Goal: Task Accomplishment & Management: Use online tool/utility

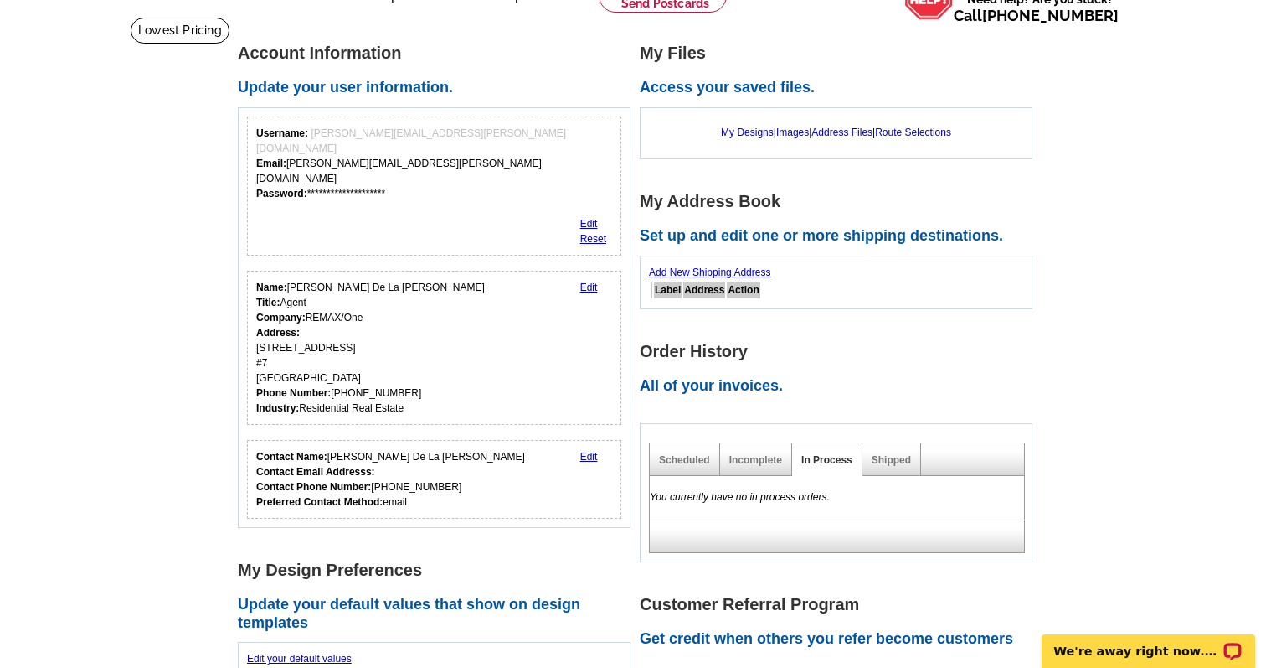
scroll to position [98, 0]
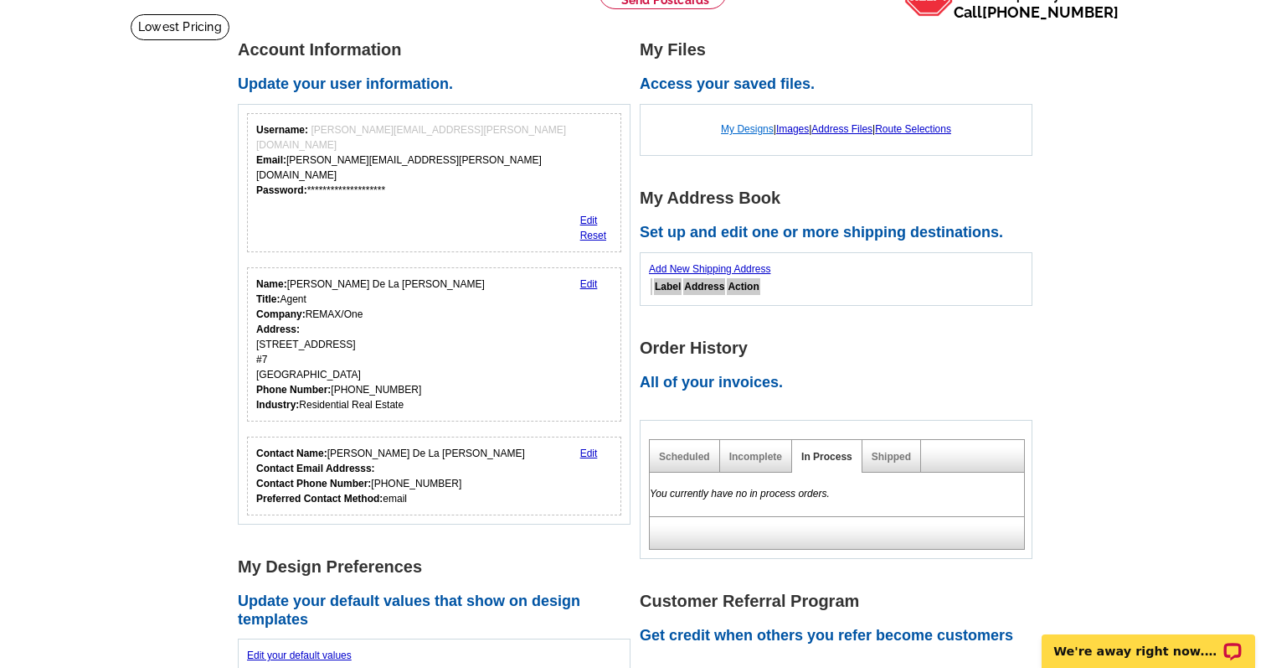
click at [735, 127] on link "My Designs" at bounding box center [747, 129] width 53 height 12
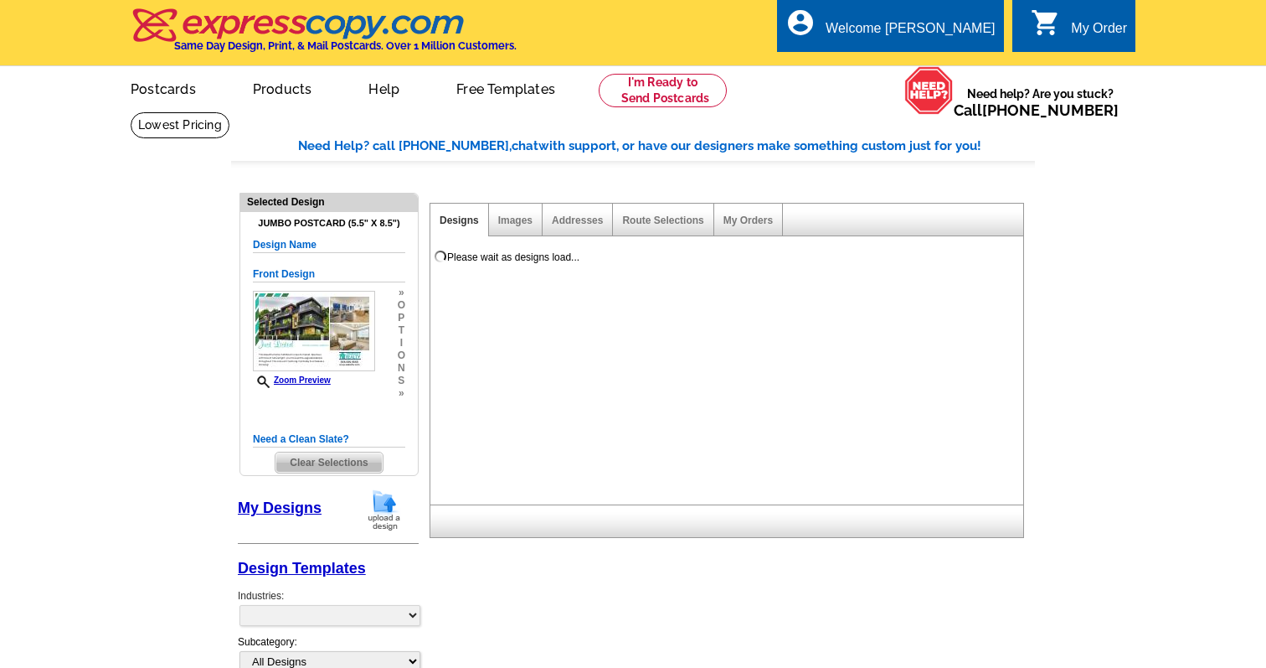
select select "1"
select select "2"
select select "back"
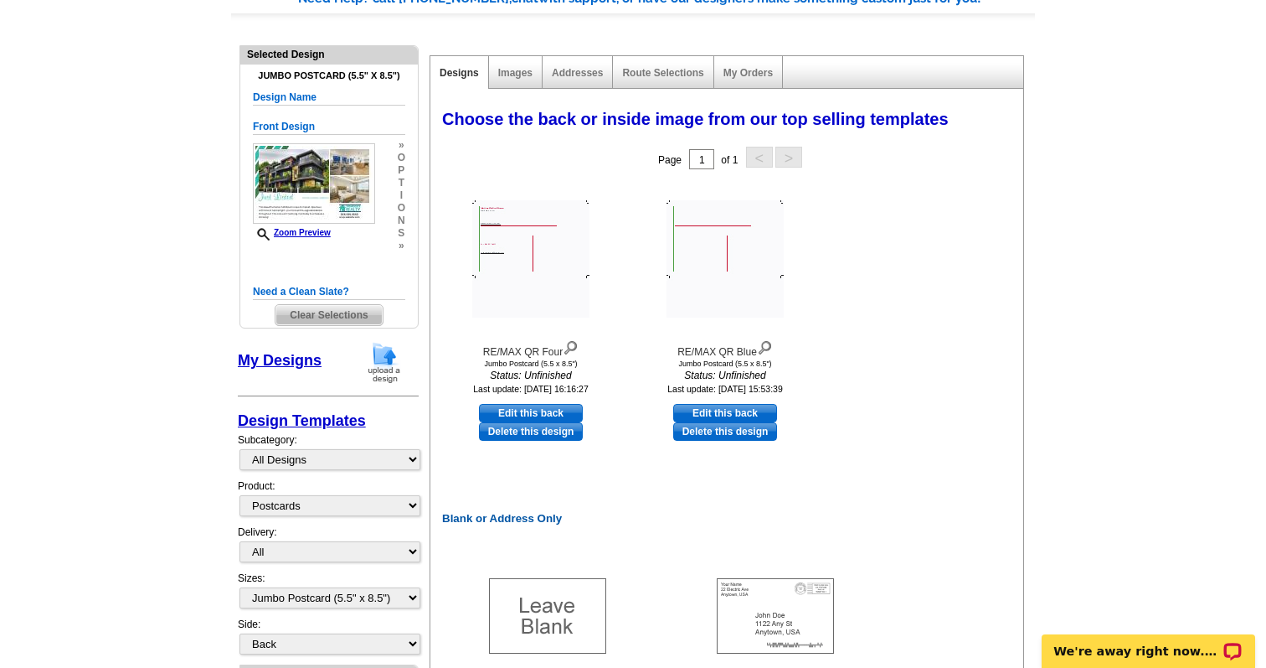
scroll to position [148, 0]
click at [534, 257] on img at bounding box center [530, 257] width 117 height 117
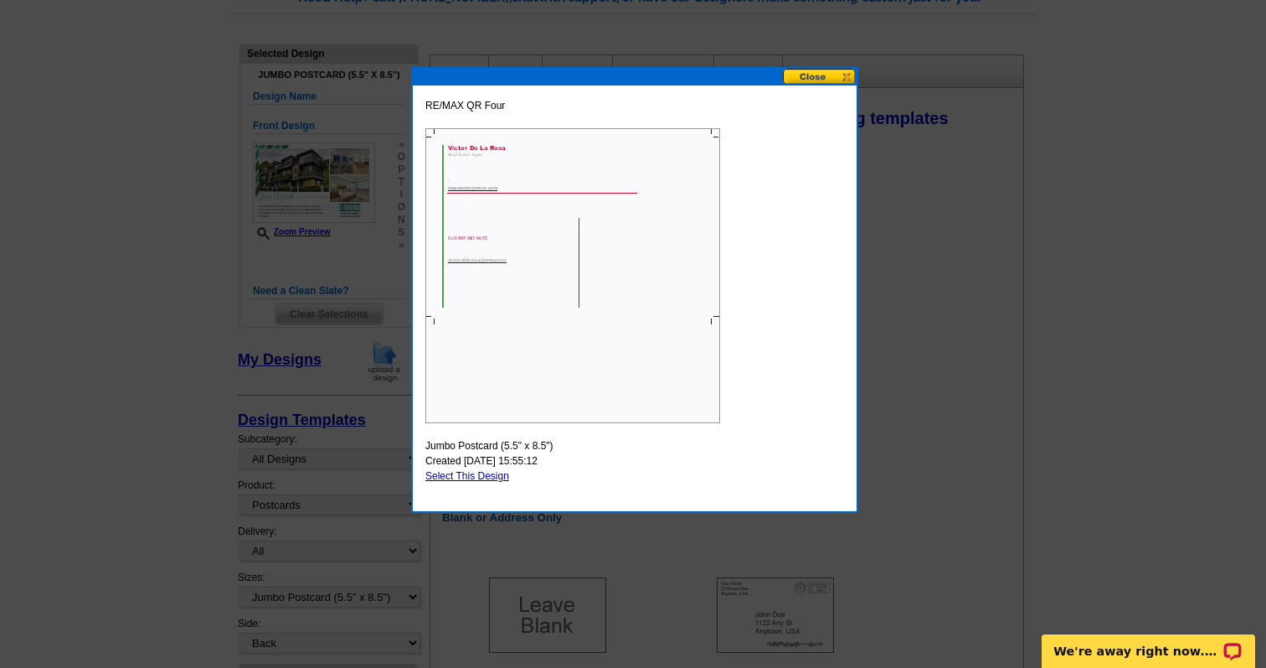
click at [828, 76] on button at bounding box center [820, 77] width 74 height 16
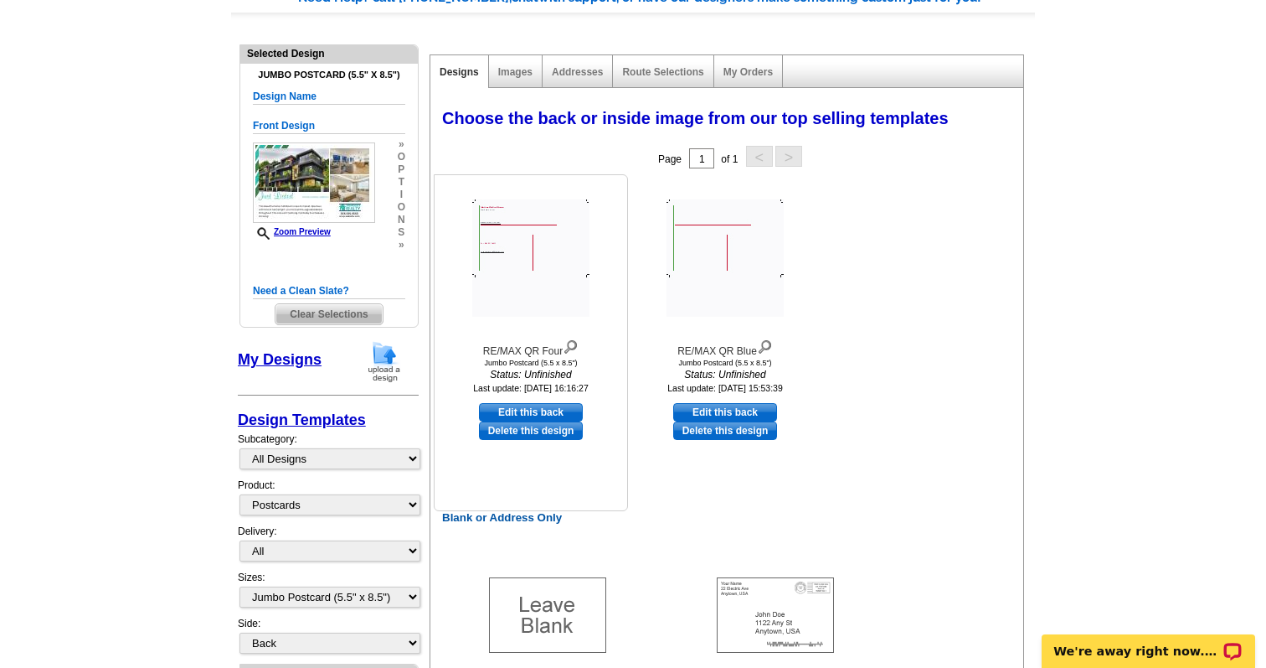
click at [532, 431] on link "Delete this design" at bounding box center [531, 430] width 104 height 18
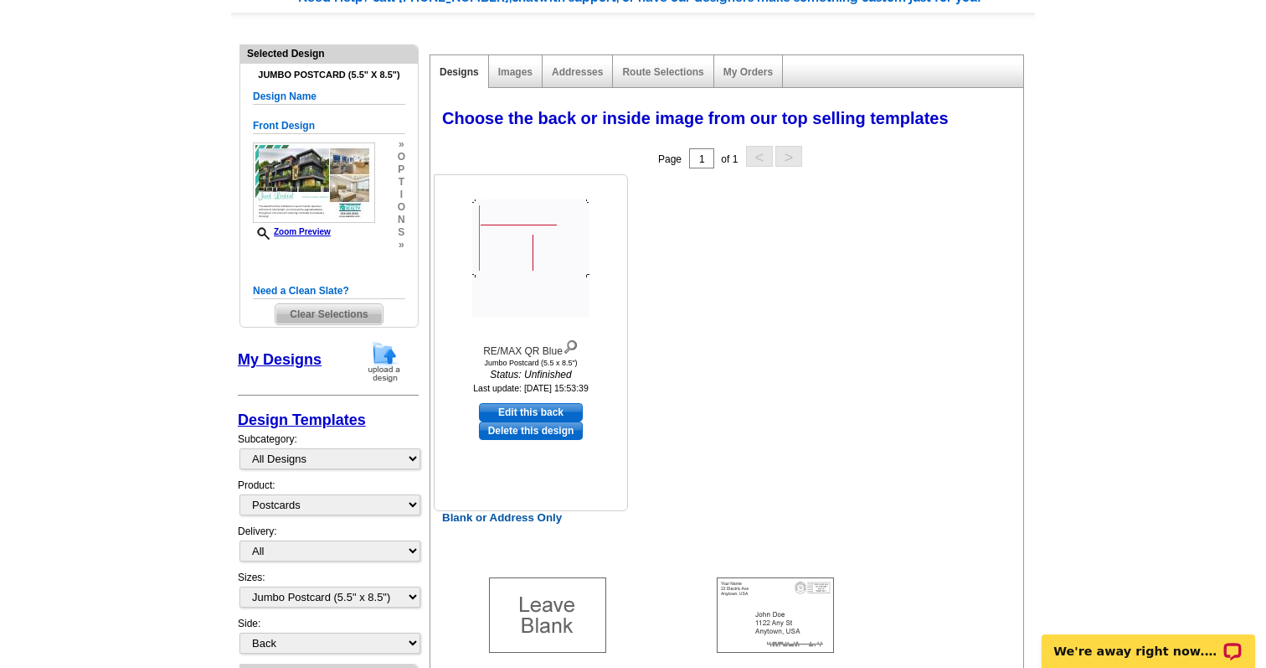
click at [536, 429] on link "Delete this design" at bounding box center [531, 430] width 104 height 18
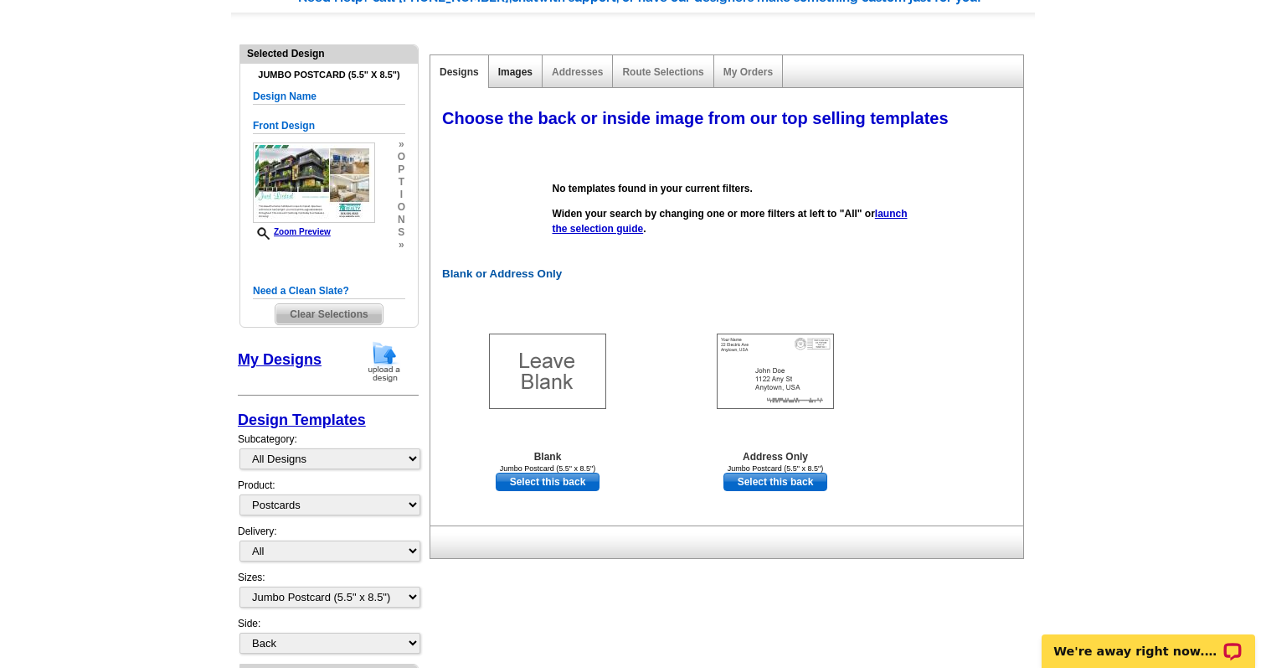
click at [514, 72] on link "Images" at bounding box center [515, 72] width 34 height 12
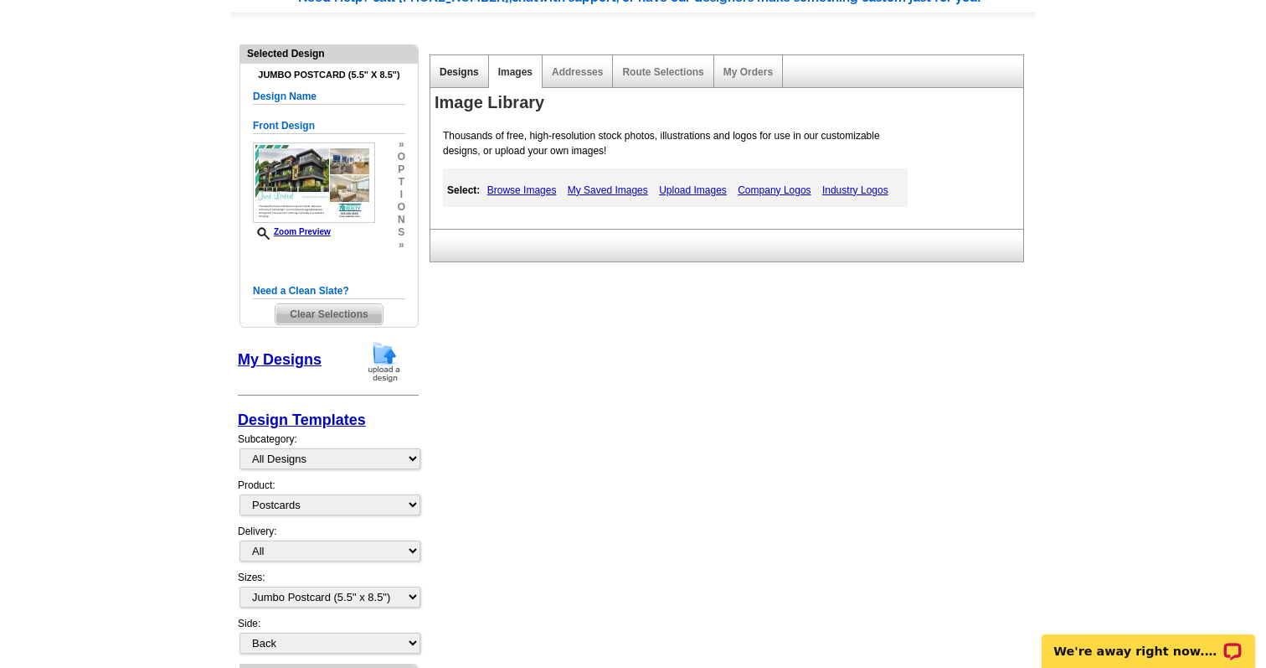
click at [460, 70] on link "Designs" at bounding box center [459, 72] width 39 height 12
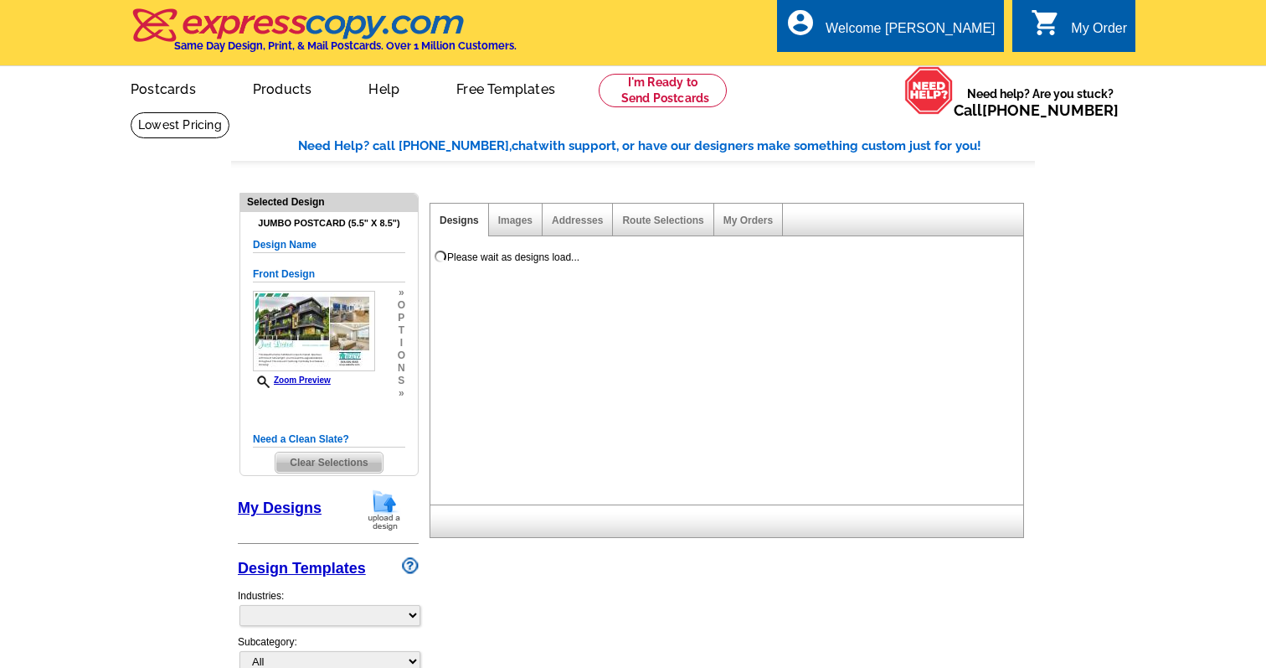
select select "1"
select select "2"
select select "back"
select select "785"
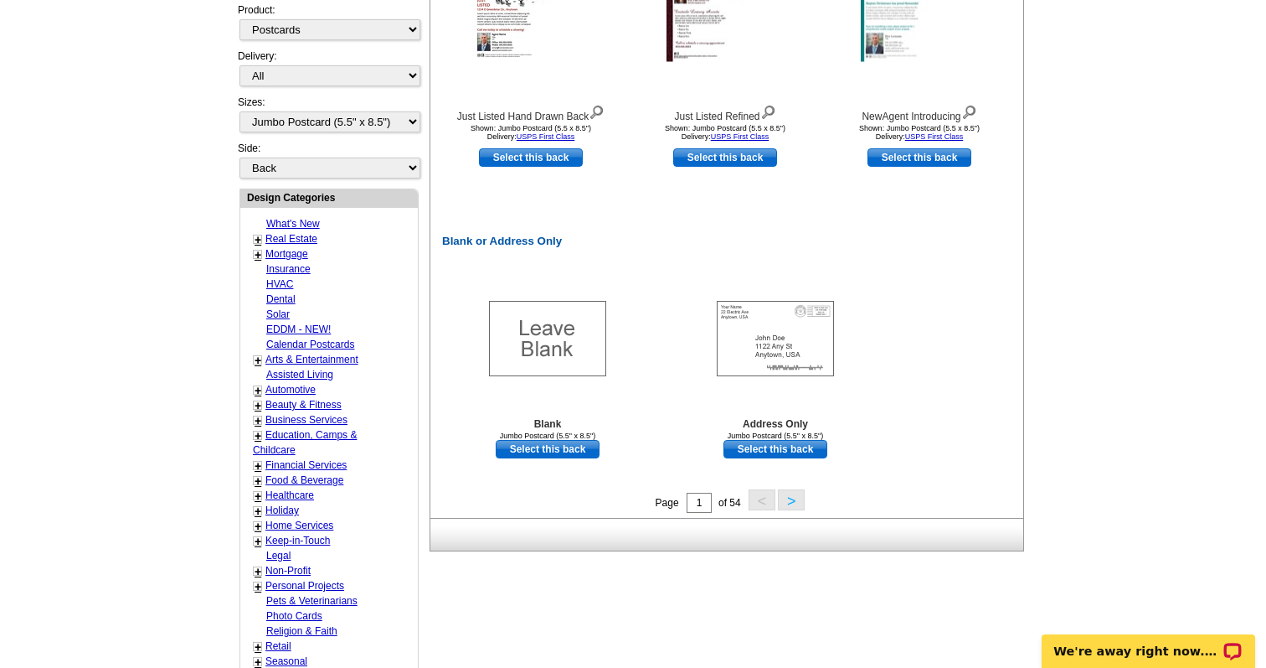
scroll to position [677, 0]
click at [258, 240] on link "+" at bounding box center [258, 240] width 7 height 13
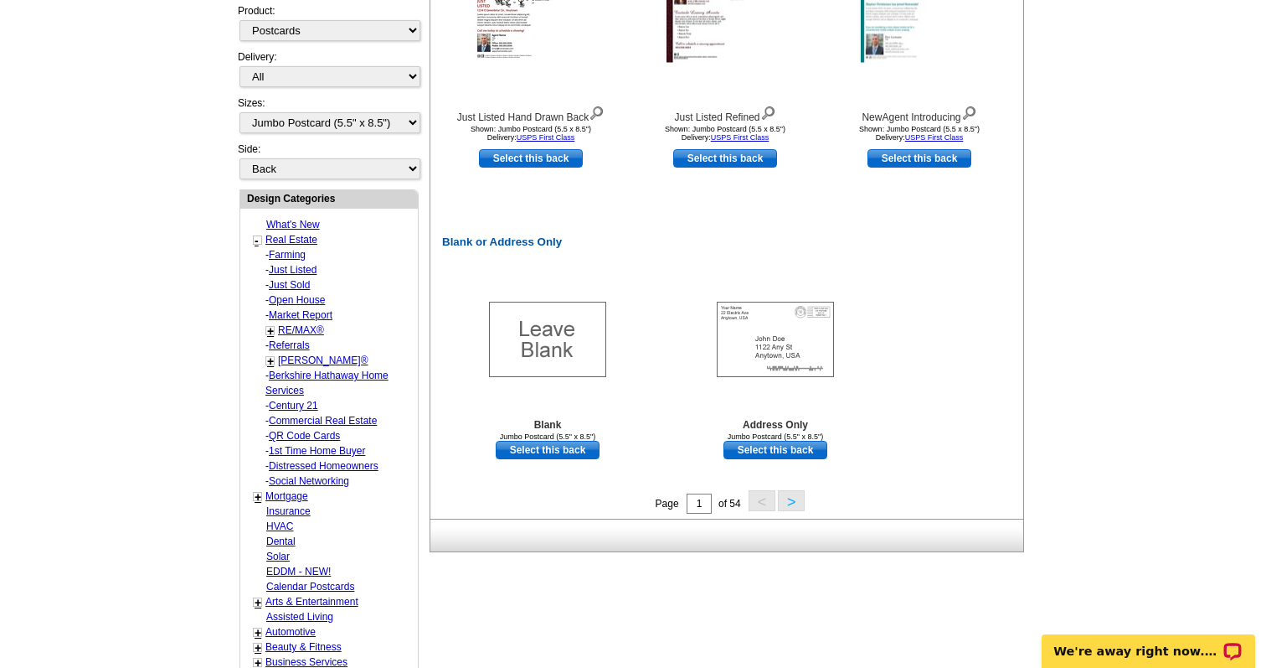
click at [269, 330] on link "+" at bounding box center [270, 330] width 7 height 13
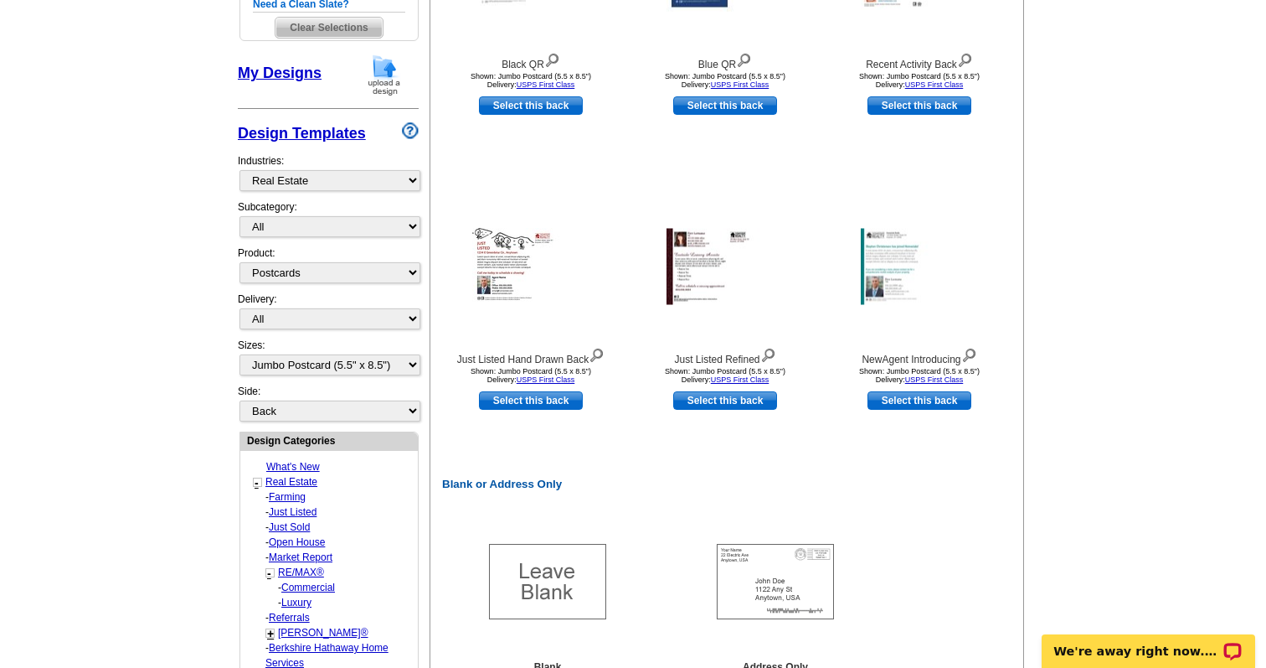
scroll to position [418, 0]
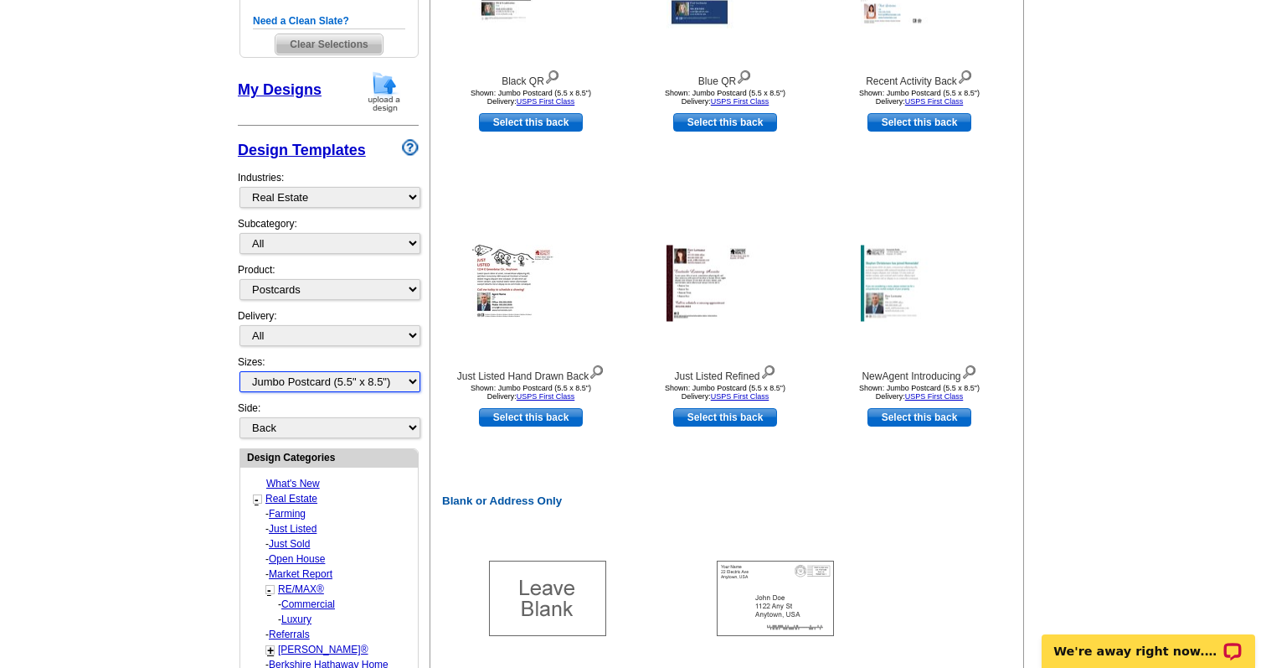
click at [403, 379] on select "All Jumbo Postcard (5.5" x 8.5") Regular Postcard (4.25" x 5.6") Panoramic Post…" at bounding box center [330, 381] width 181 height 21
click at [240, 371] on select "All Jumbo Postcard (5.5" x 8.5") Regular Postcard (4.25" x 5.6") Panoramic Post…" at bounding box center [330, 381] width 181 height 21
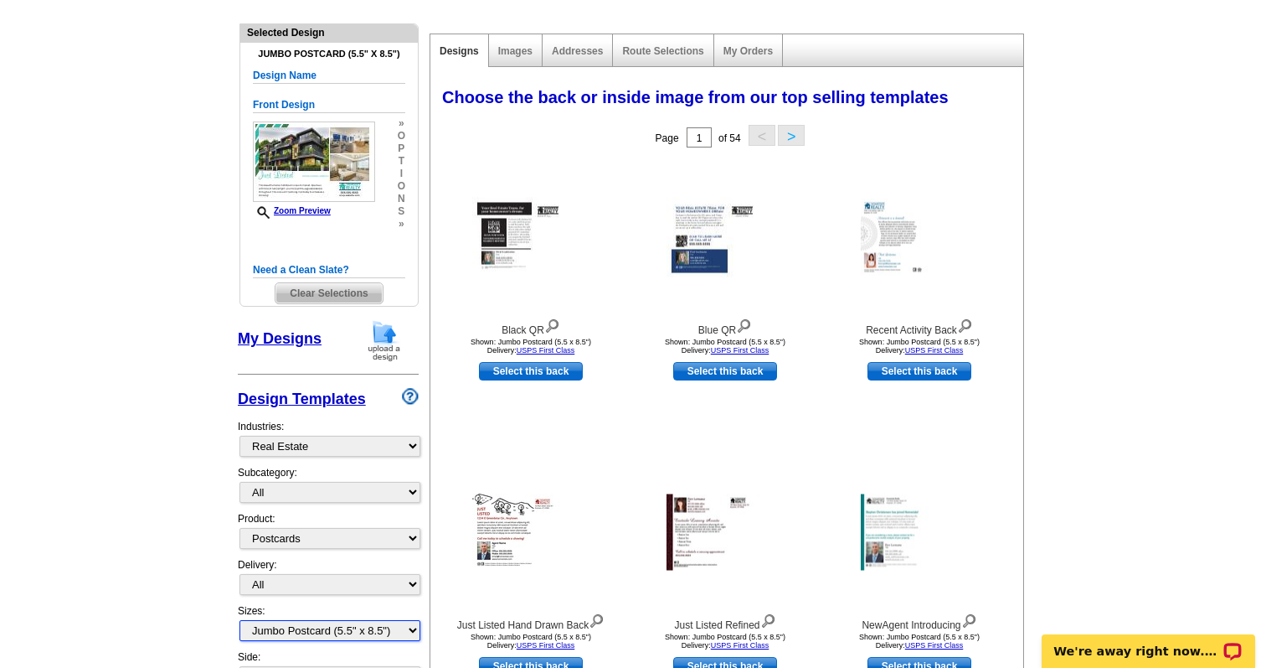
scroll to position [159, 0]
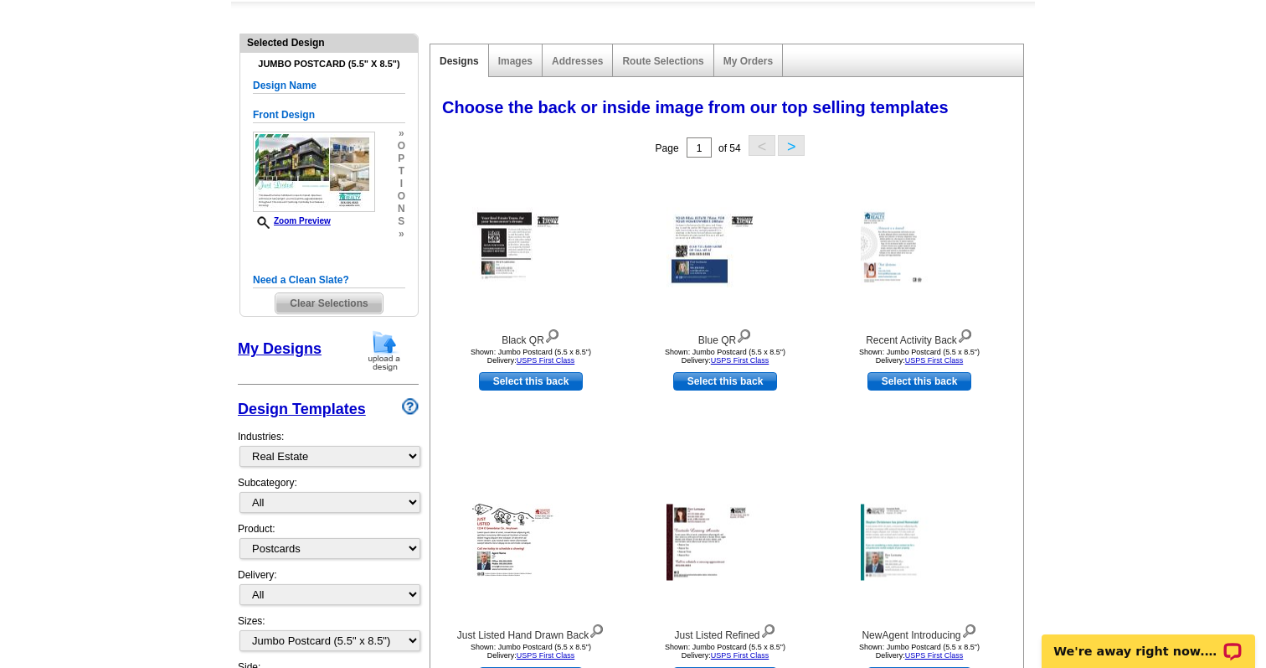
click at [284, 350] on link "My Designs" at bounding box center [280, 348] width 84 height 17
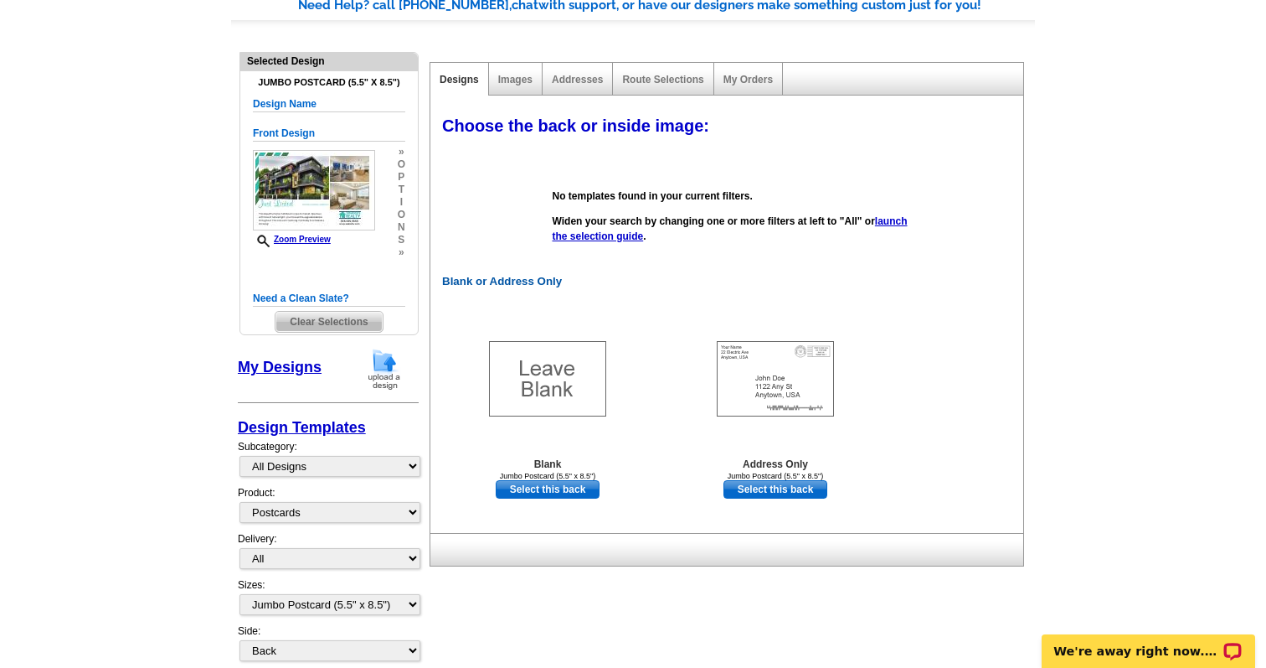
scroll to position [0, 0]
